Goal: Information Seeking & Learning: Learn about a topic

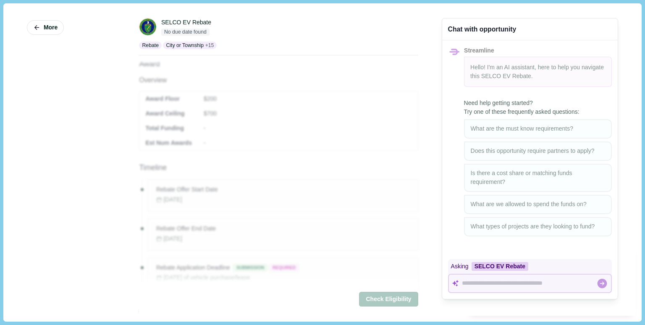
scroll to position [168, 0]
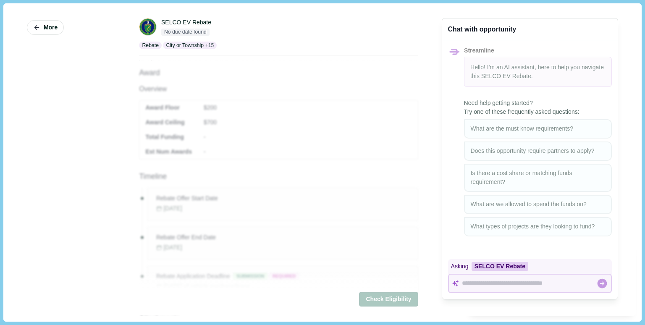
click at [533, 129] on div "Need help getting started? Try one of these frequently asked questions: What ar…" at bounding box center [530, 168] width 176 height 150
click at [563, 93] on div "Streamline Hello! I'm an AI assistant, here to help you navigate this SELCO EV …" at bounding box center [530, 146] width 176 height 213
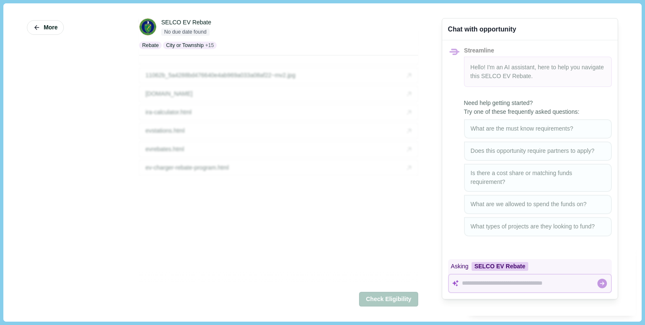
scroll to position [501, 0]
